Goal: Book appointment/travel/reservation

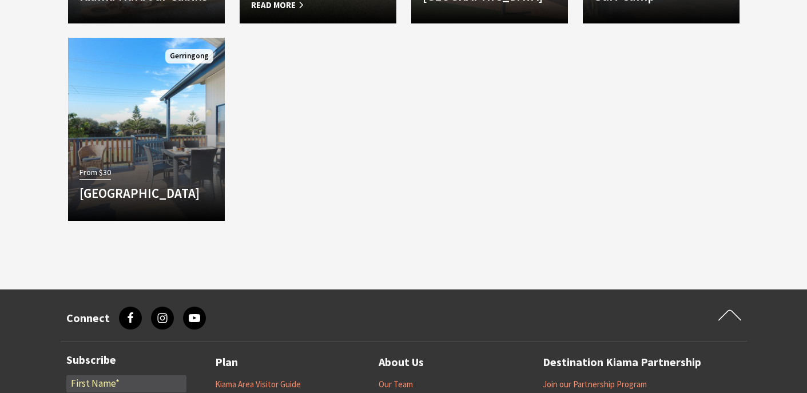
scroll to position [1372, 0]
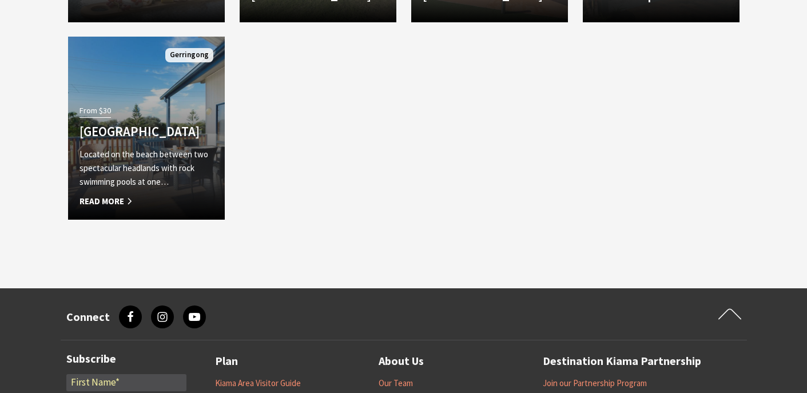
click at [177, 141] on div "From $30 Werri Beach Holiday Park Located on the beach between two spectacular …" at bounding box center [146, 155] width 157 height 106
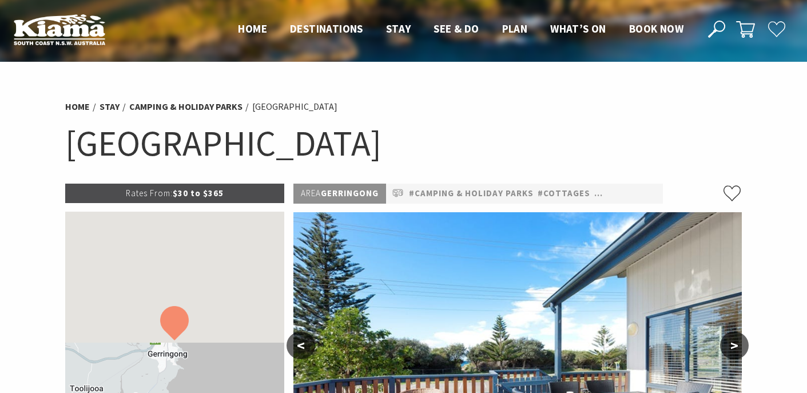
scroll to position [239, 0]
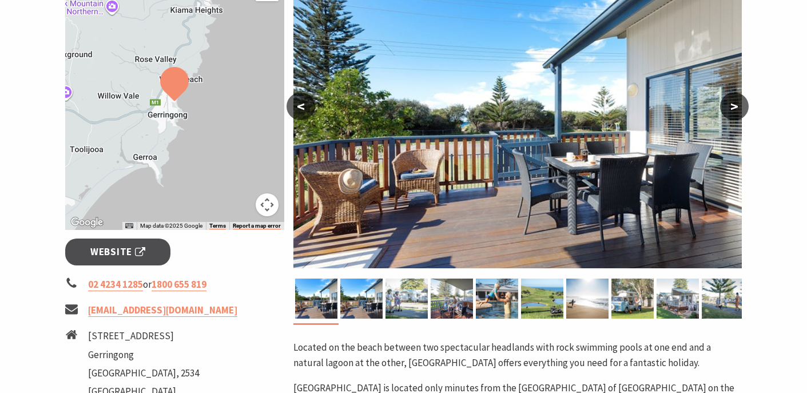
click at [735, 102] on button ">" at bounding box center [734, 106] width 29 height 27
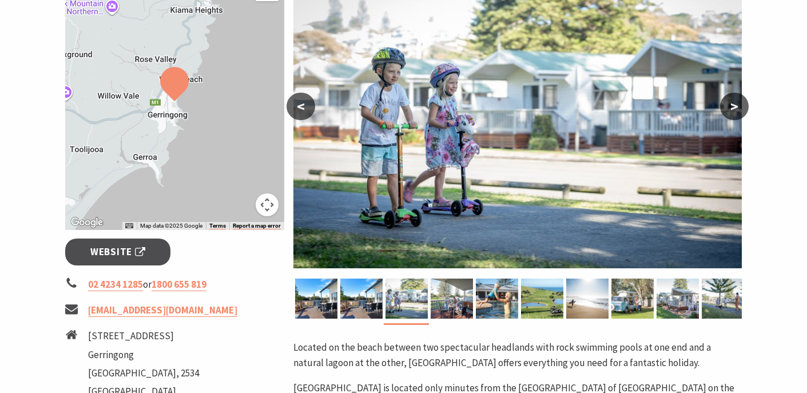
click at [735, 102] on button ">" at bounding box center [734, 106] width 29 height 27
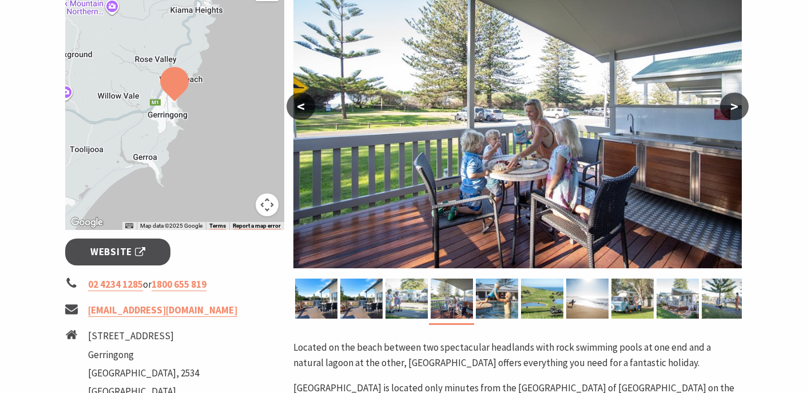
click at [735, 102] on button ">" at bounding box center [734, 106] width 29 height 27
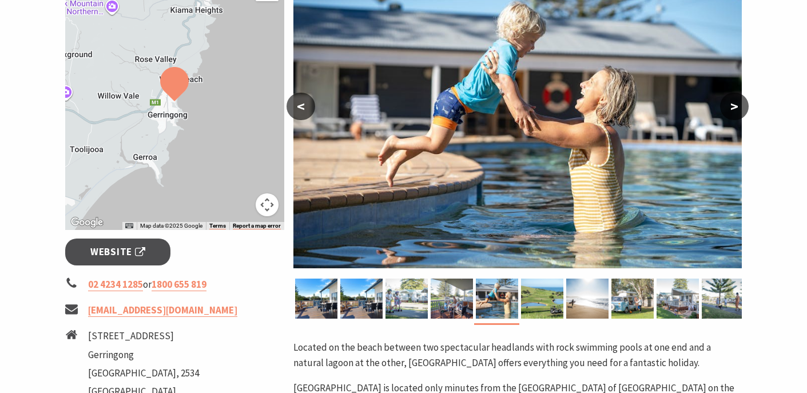
click at [735, 102] on button ">" at bounding box center [734, 106] width 29 height 27
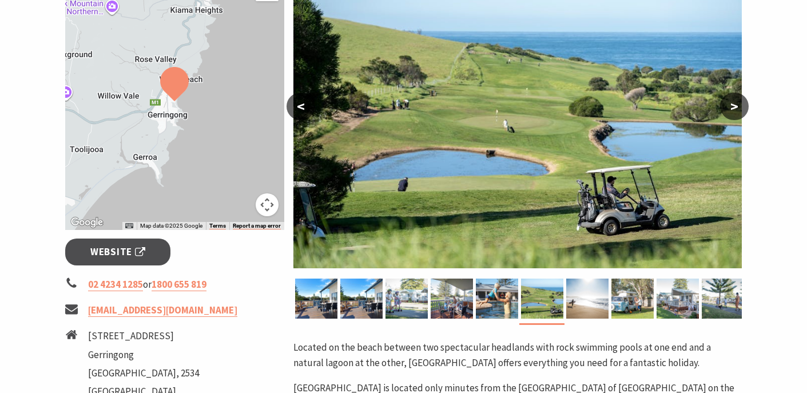
click at [735, 102] on button ">" at bounding box center [734, 106] width 29 height 27
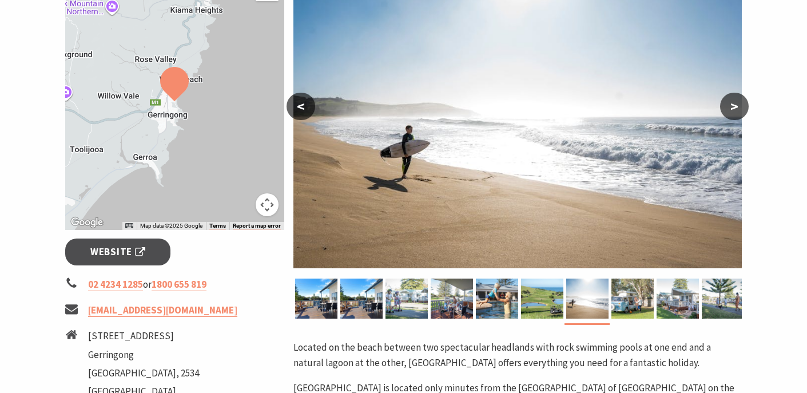
click at [735, 102] on button ">" at bounding box center [734, 106] width 29 height 27
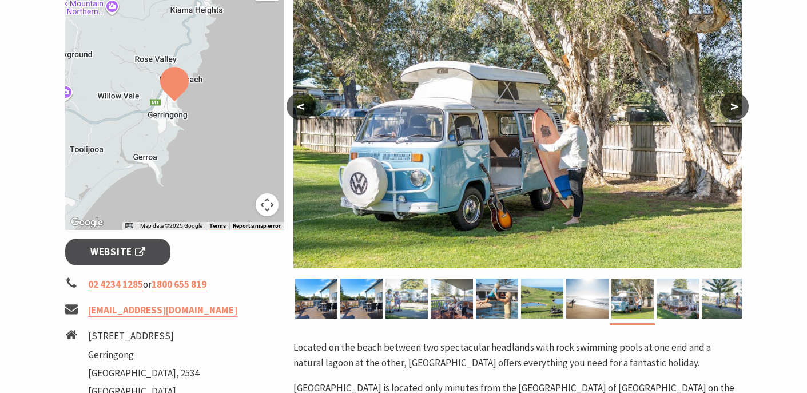
click at [735, 102] on button ">" at bounding box center [734, 106] width 29 height 27
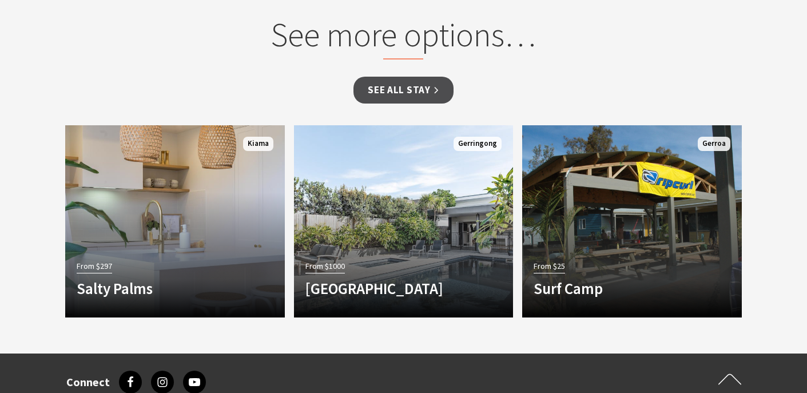
scroll to position [1328, 0]
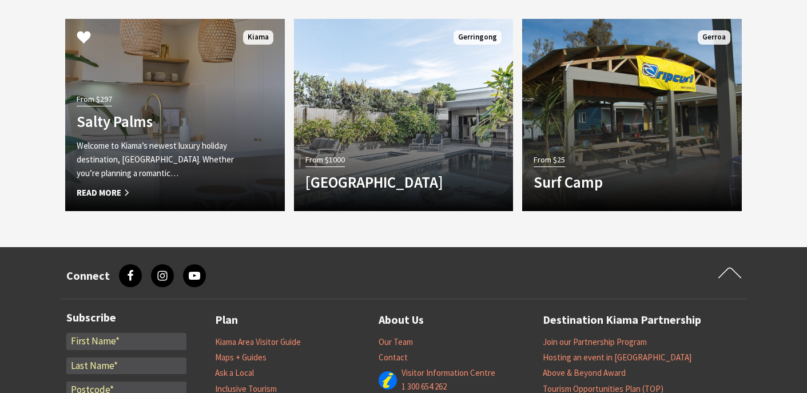
click at [177, 112] on h4 "Salty Palms" at bounding box center [159, 121] width 164 height 18
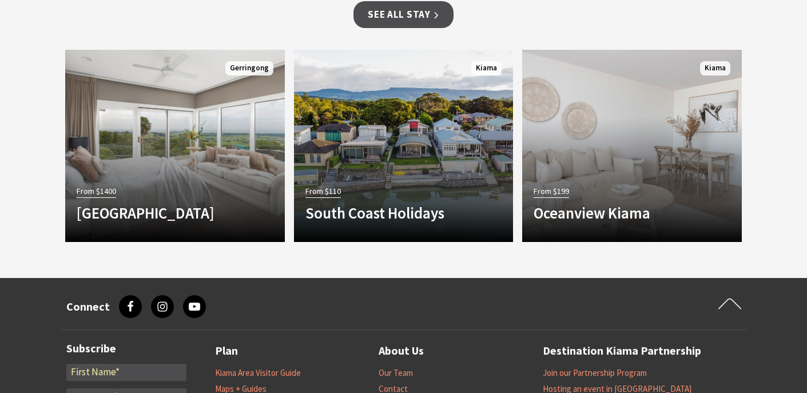
scroll to position [1024, 0]
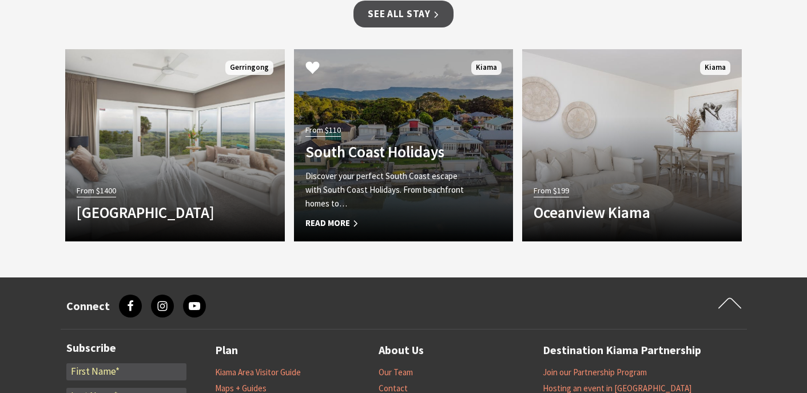
click at [361, 190] on p "Discover your perfect South Coast escape with South Coast Holidays. From beachf…" at bounding box center [388, 189] width 164 height 41
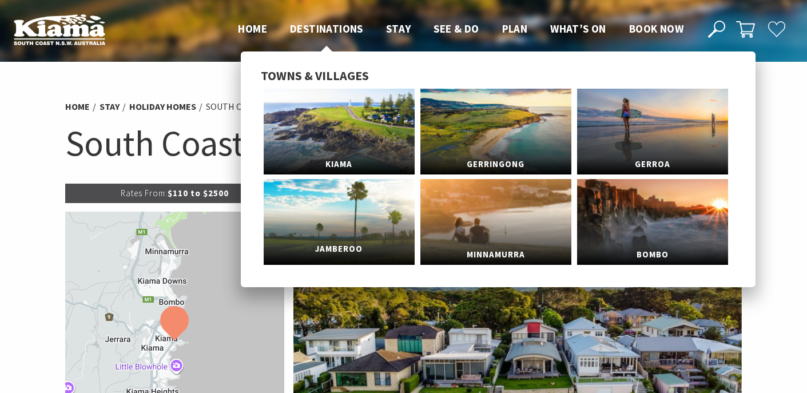
click at [373, 228] on link "Jamberoo" at bounding box center [339, 222] width 151 height 86
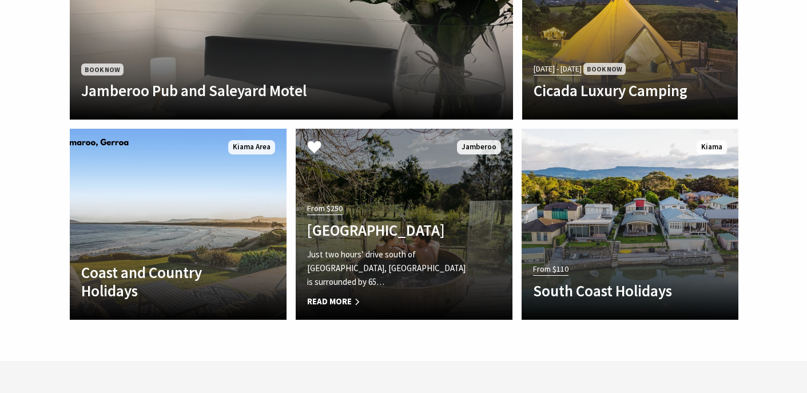
scroll to position [2343, 0]
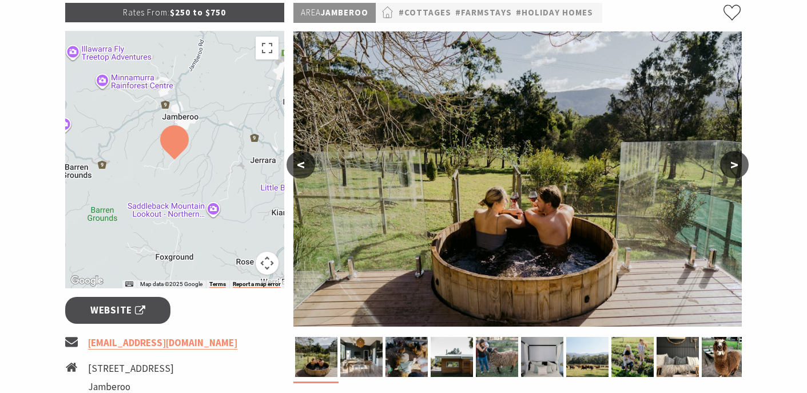
scroll to position [184, 0]
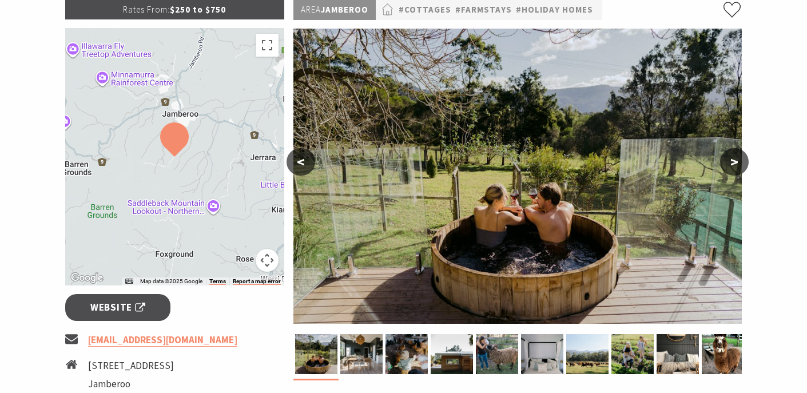
click at [736, 158] on button ">" at bounding box center [734, 161] width 29 height 27
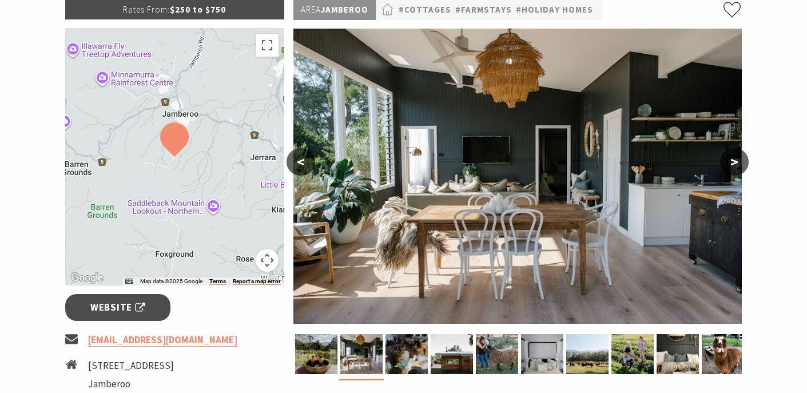
click at [736, 158] on button ">" at bounding box center [734, 161] width 29 height 27
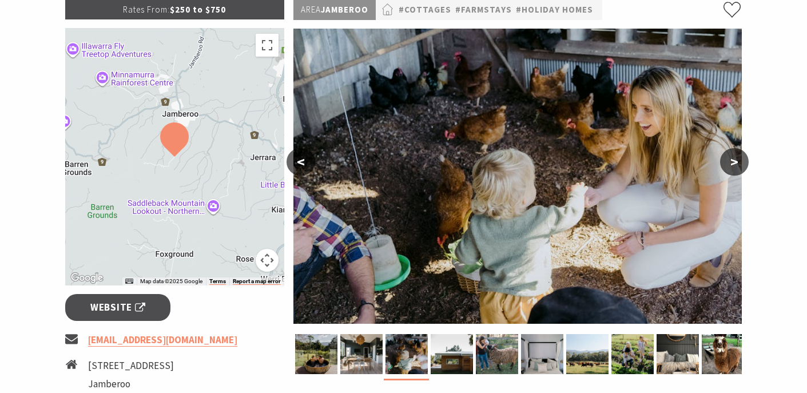
click at [736, 158] on button ">" at bounding box center [734, 161] width 29 height 27
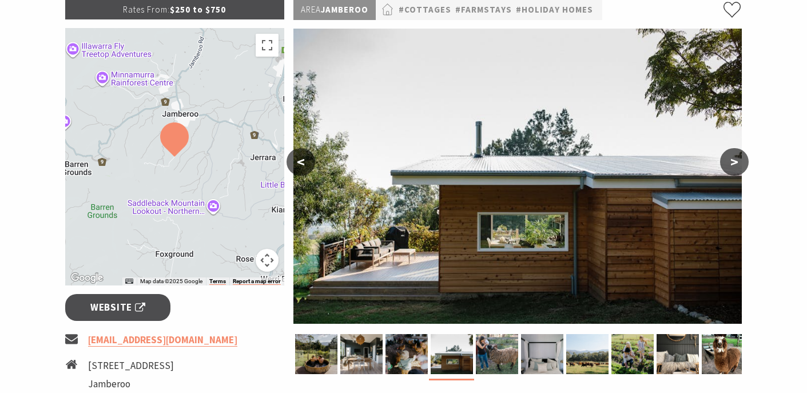
click at [736, 158] on button ">" at bounding box center [734, 161] width 29 height 27
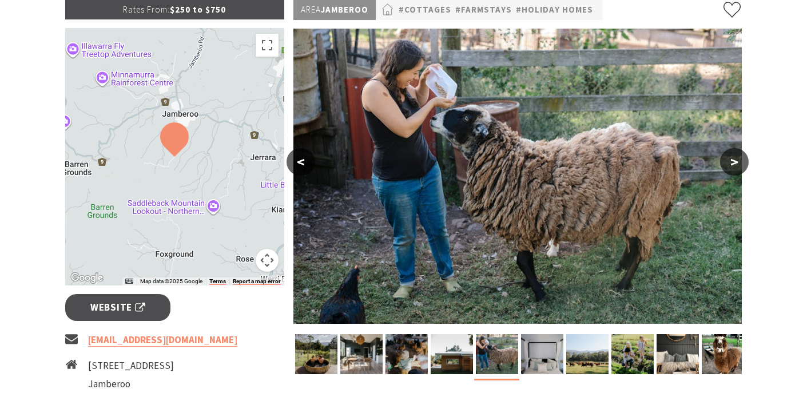
click at [736, 158] on button ">" at bounding box center [734, 161] width 29 height 27
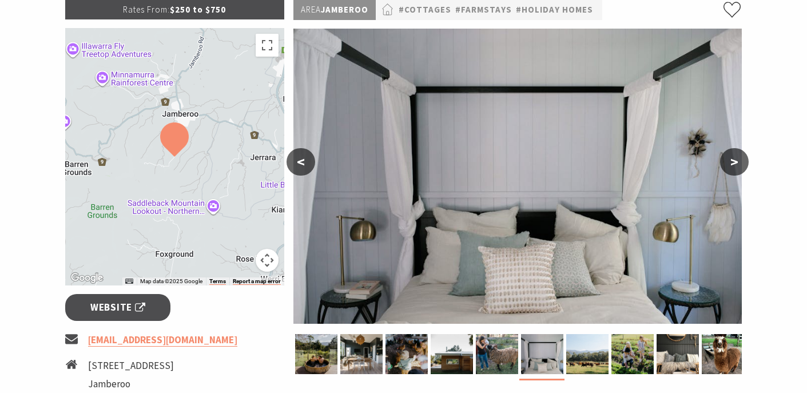
click at [736, 158] on button ">" at bounding box center [734, 161] width 29 height 27
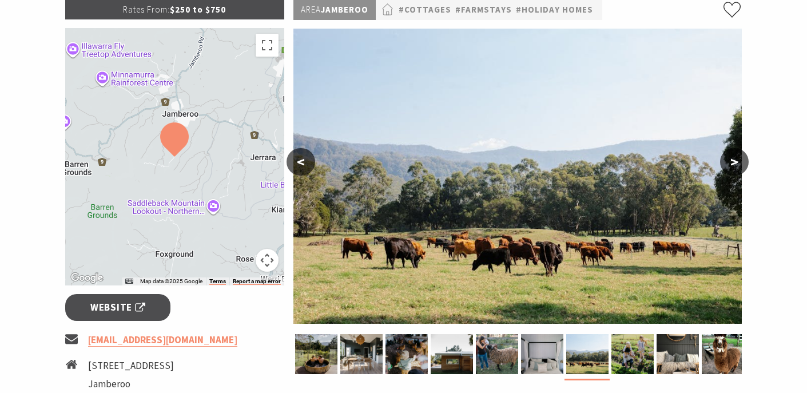
click at [736, 158] on button ">" at bounding box center [734, 161] width 29 height 27
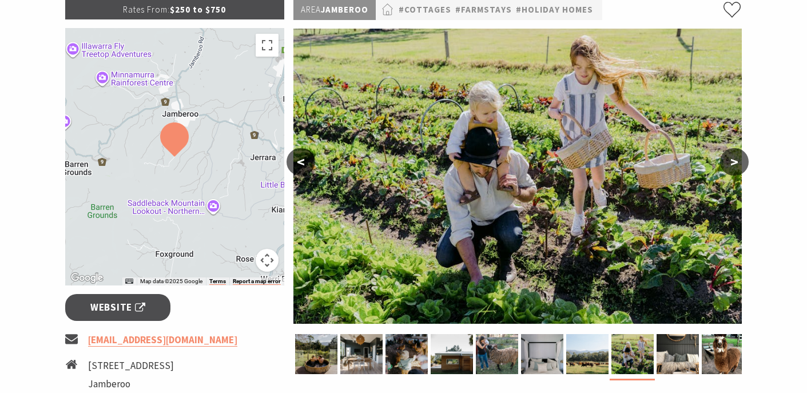
click at [736, 158] on button ">" at bounding box center [734, 161] width 29 height 27
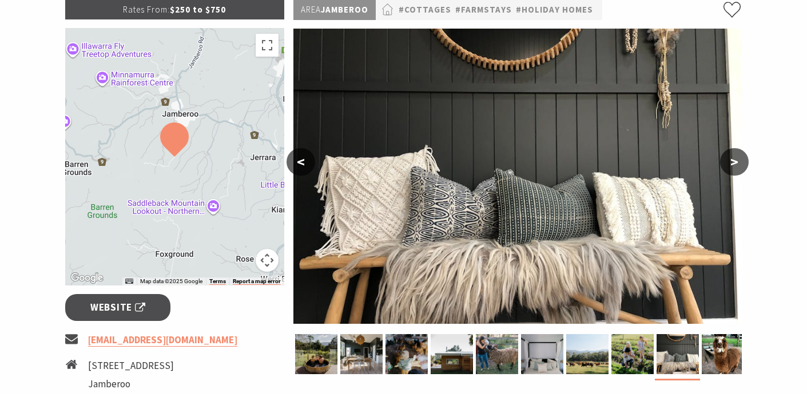
click at [736, 158] on button ">" at bounding box center [734, 161] width 29 height 27
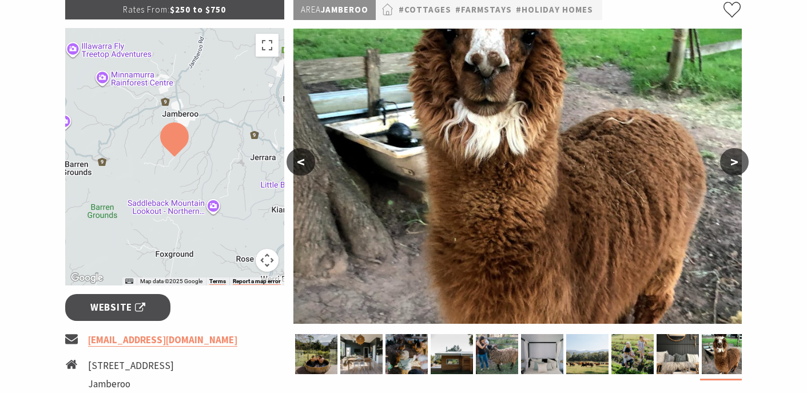
click at [736, 158] on button ">" at bounding box center [734, 161] width 29 height 27
click at [725, 159] on button ">" at bounding box center [734, 161] width 29 height 27
click at [747, 166] on button ">" at bounding box center [734, 161] width 29 height 27
click at [306, 158] on button "<" at bounding box center [301, 161] width 29 height 27
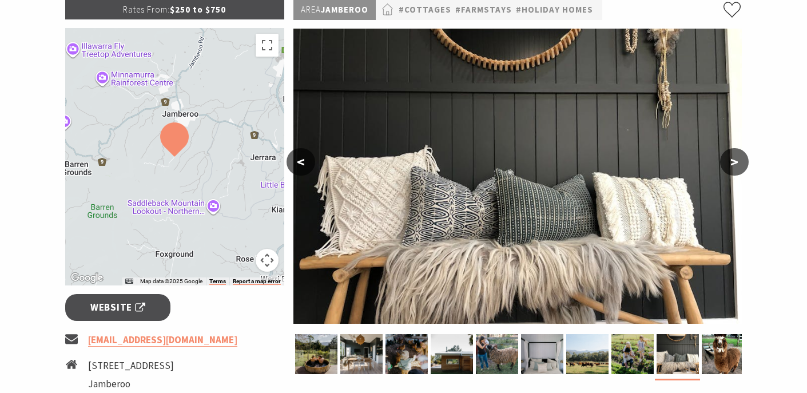
click at [306, 158] on button "<" at bounding box center [301, 161] width 29 height 27
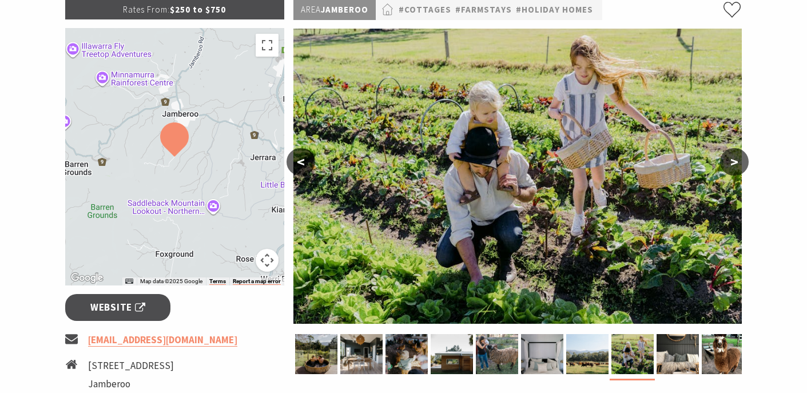
click at [306, 158] on button "<" at bounding box center [301, 161] width 29 height 27
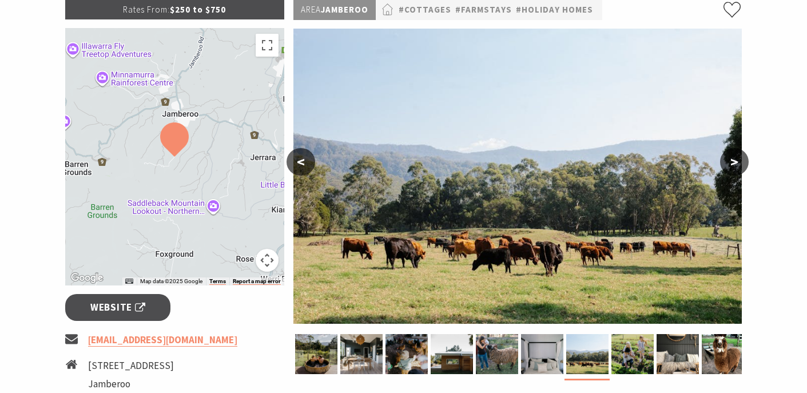
click at [306, 158] on button "<" at bounding box center [301, 161] width 29 height 27
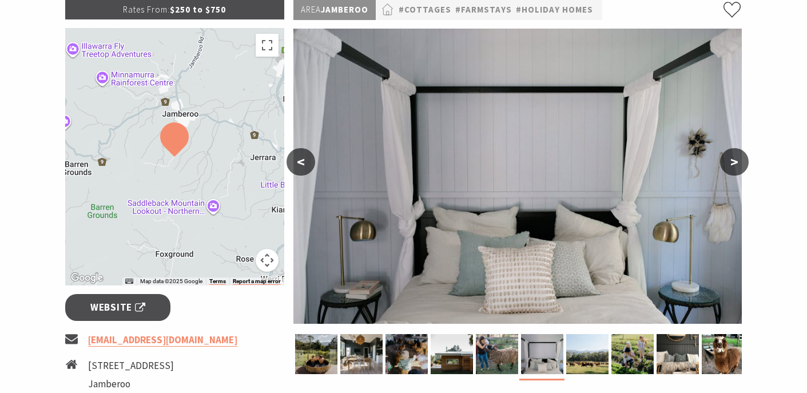
click at [306, 158] on button "<" at bounding box center [301, 161] width 29 height 27
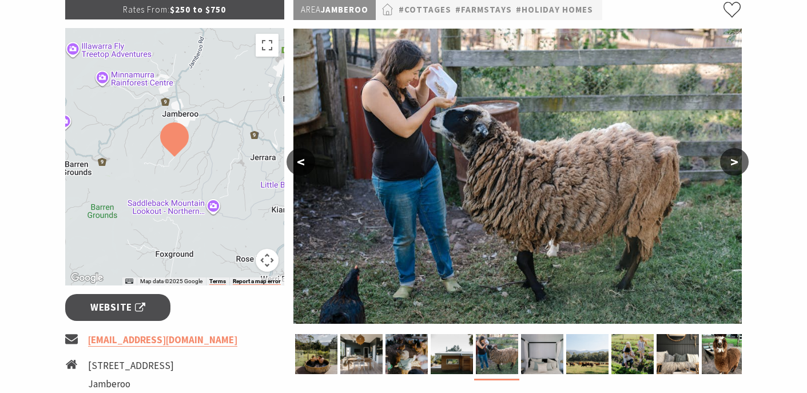
click at [306, 158] on button "<" at bounding box center [301, 161] width 29 height 27
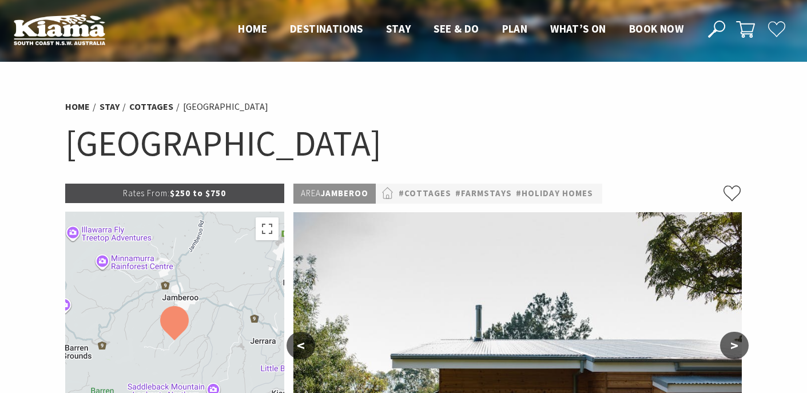
scroll to position [0, 0]
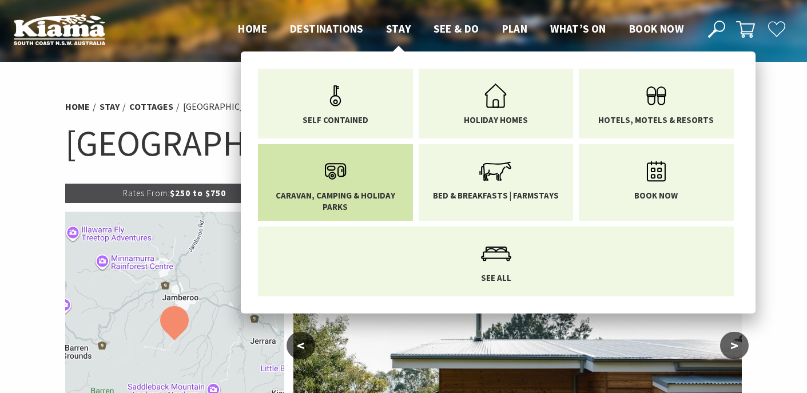
click at [374, 199] on span "Caravan, Camping & Holiday Parks" at bounding box center [336, 201] width 138 height 22
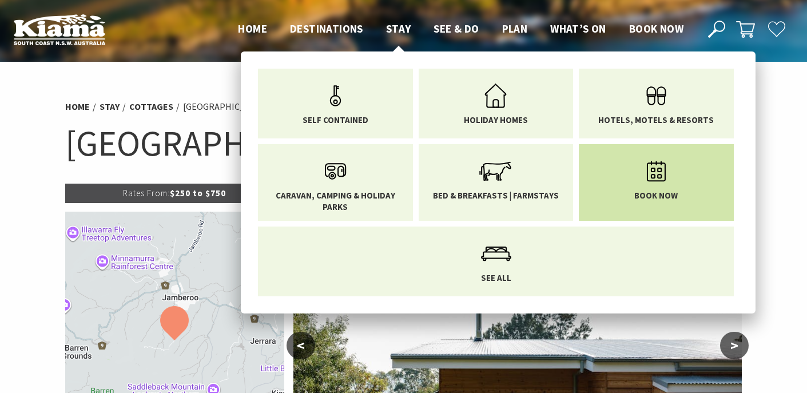
click at [659, 180] on icon "Main Menu" at bounding box center [656, 171] width 37 height 37
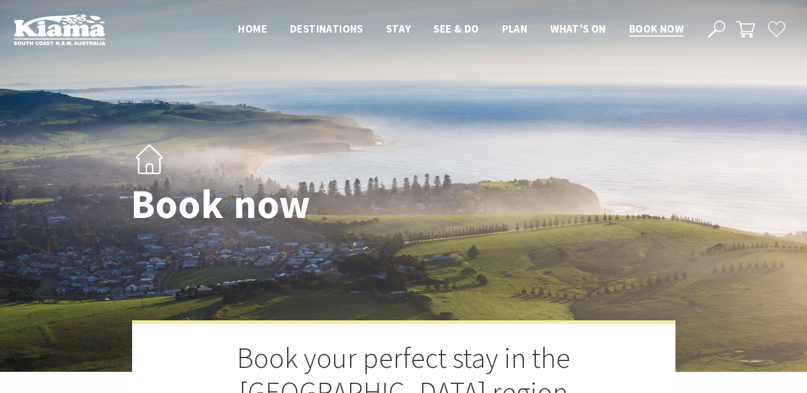
select select "3"
select select "2"
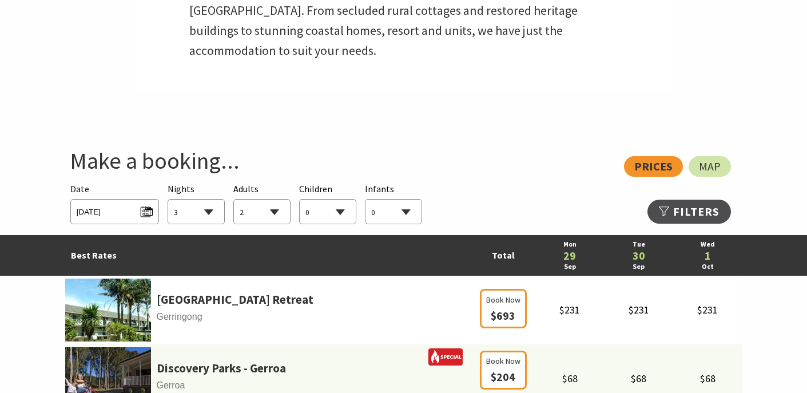
scroll to position [530, 0]
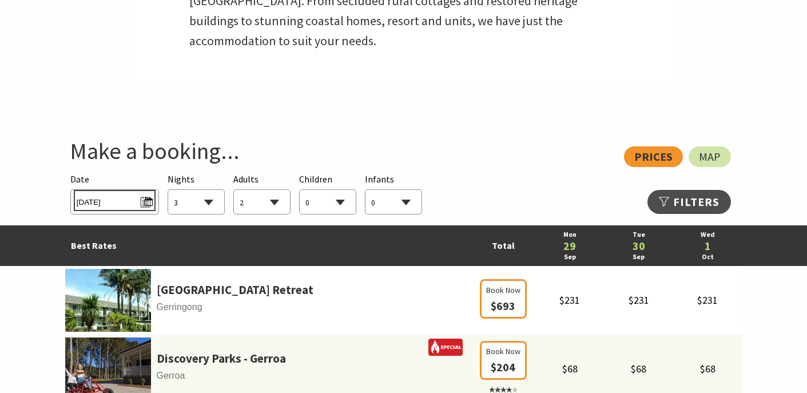
click at [146, 199] on span "Mon 29/09/2025" at bounding box center [115, 200] width 76 height 15
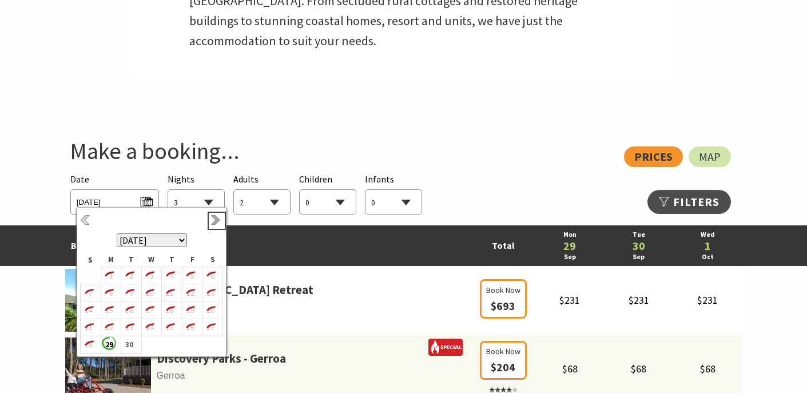
click at [215, 219] on link "Next" at bounding box center [217, 221] width 13 height 13
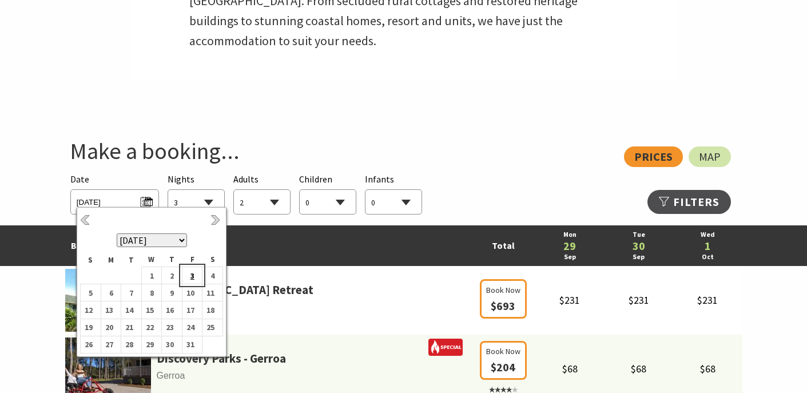
click at [193, 276] on b "3" at bounding box center [190, 275] width 15 height 15
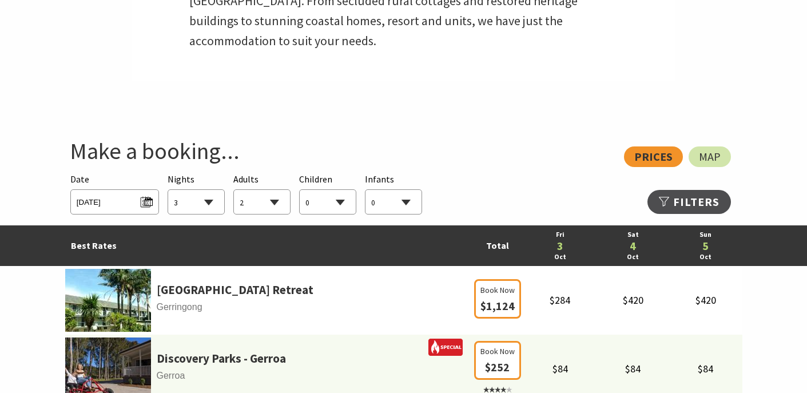
select select "2"
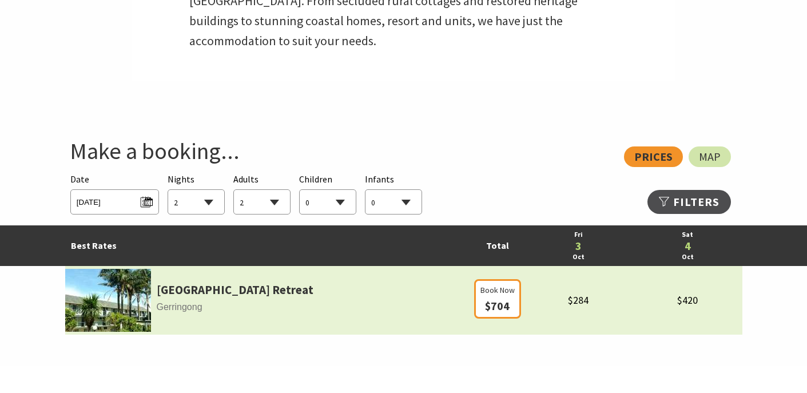
click at [107, 298] on img at bounding box center [108, 300] width 86 height 63
click at [159, 284] on link "Park Ridge Retreat" at bounding box center [235, 289] width 157 height 19
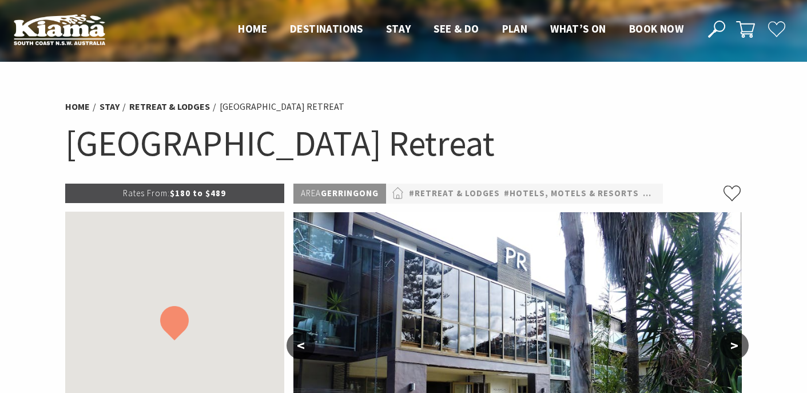
select select "2"
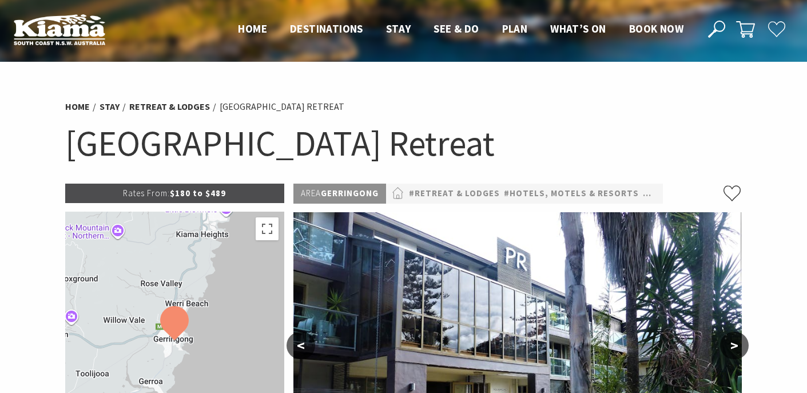
scroll to position [218, 0]
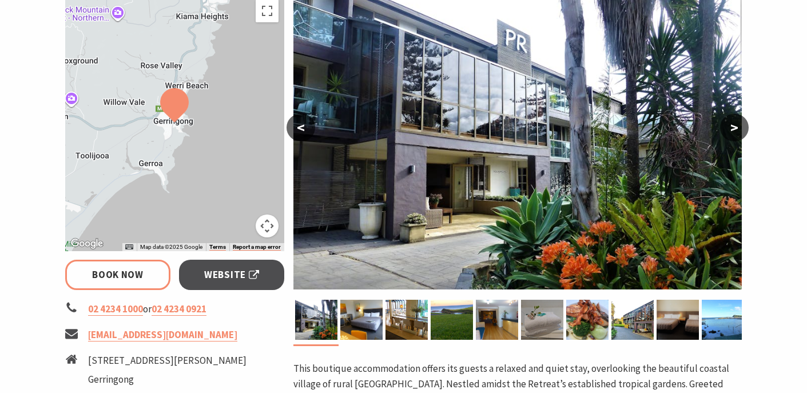
click at [740, 125] on button ">" at bounding box center [734, 127] width 29 height 27
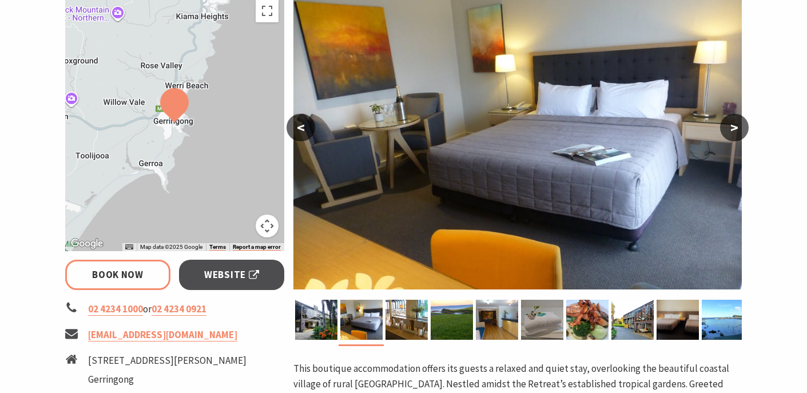
click at [740, 125] on button ">" at bounding box center [734, 127] width 29 height 27
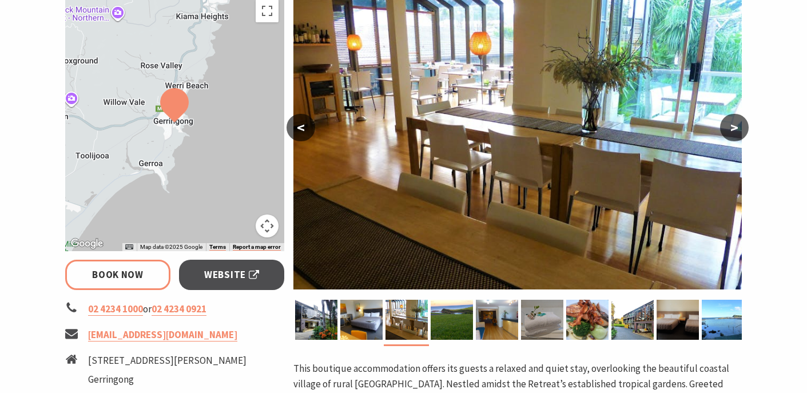
click at [740, 125] on button ">" at bounding box center [734, 127] width 29 height 27
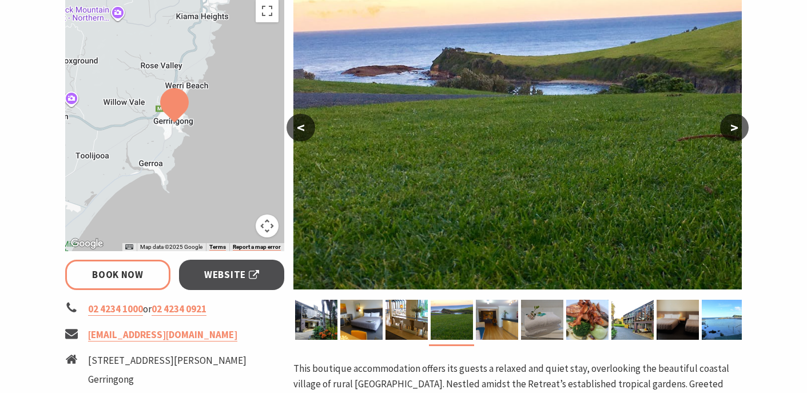
click at [740, 125] on button ">" at bounding box center [734, 127] width 29 height 27
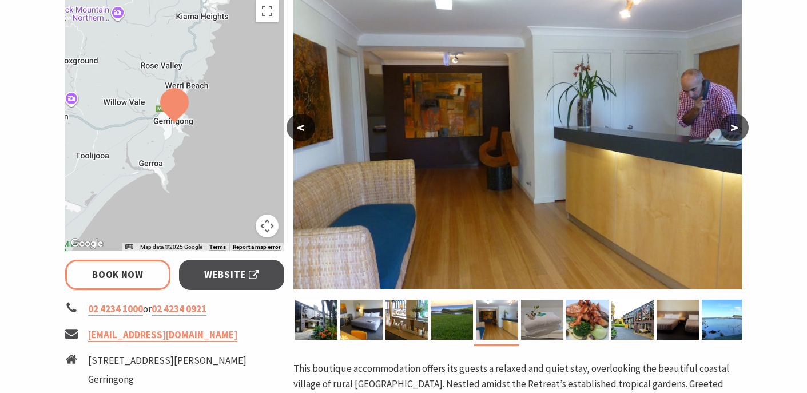
click at [740, 125] on button ">" at bounding box center [734, 127] width 29 height 27
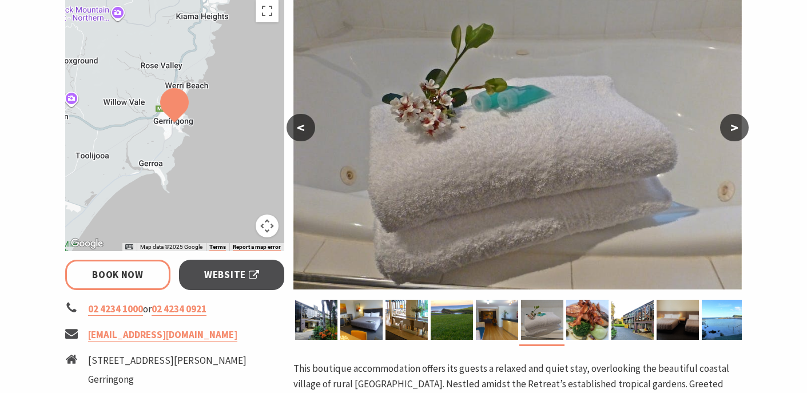
click at [740, 125] on button ">" at bounding box center [734, 127] width 29 height 27
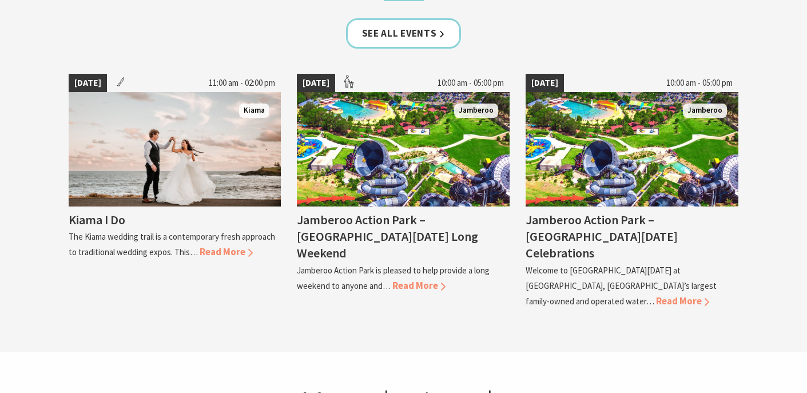
scroll to position [369, 805]
